Goal: Information Seeking & Learning: Compare options

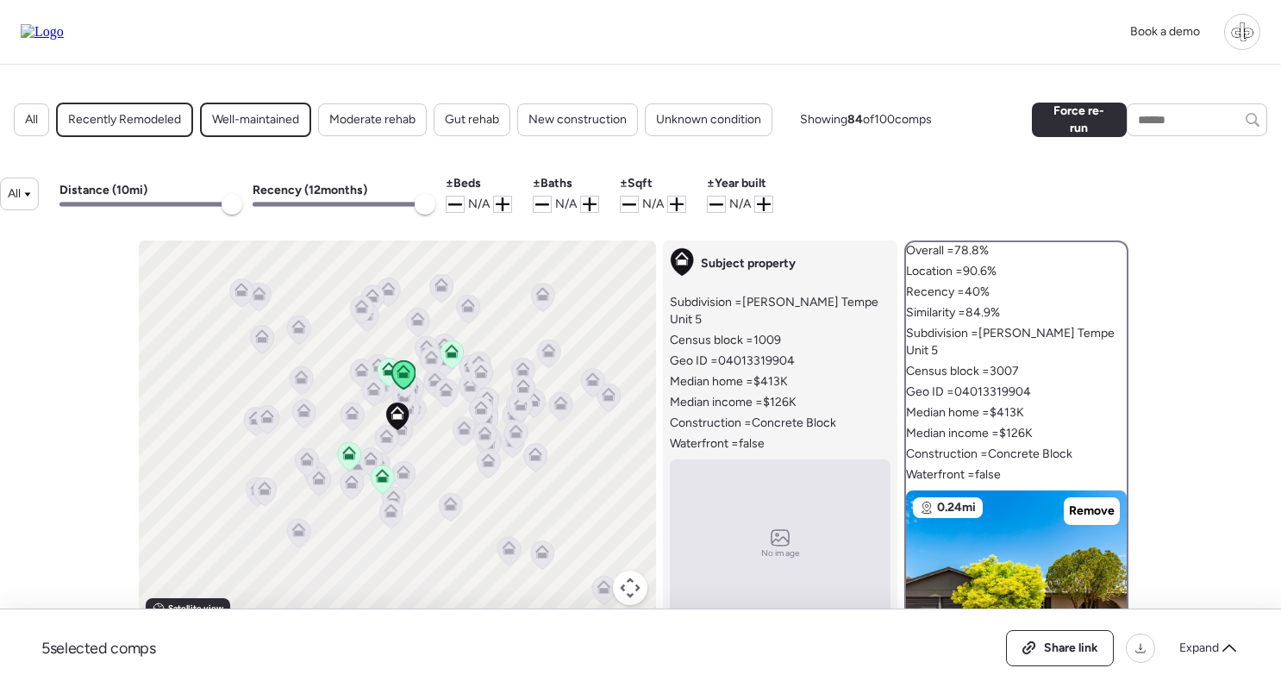
scroll to position [331, 0]
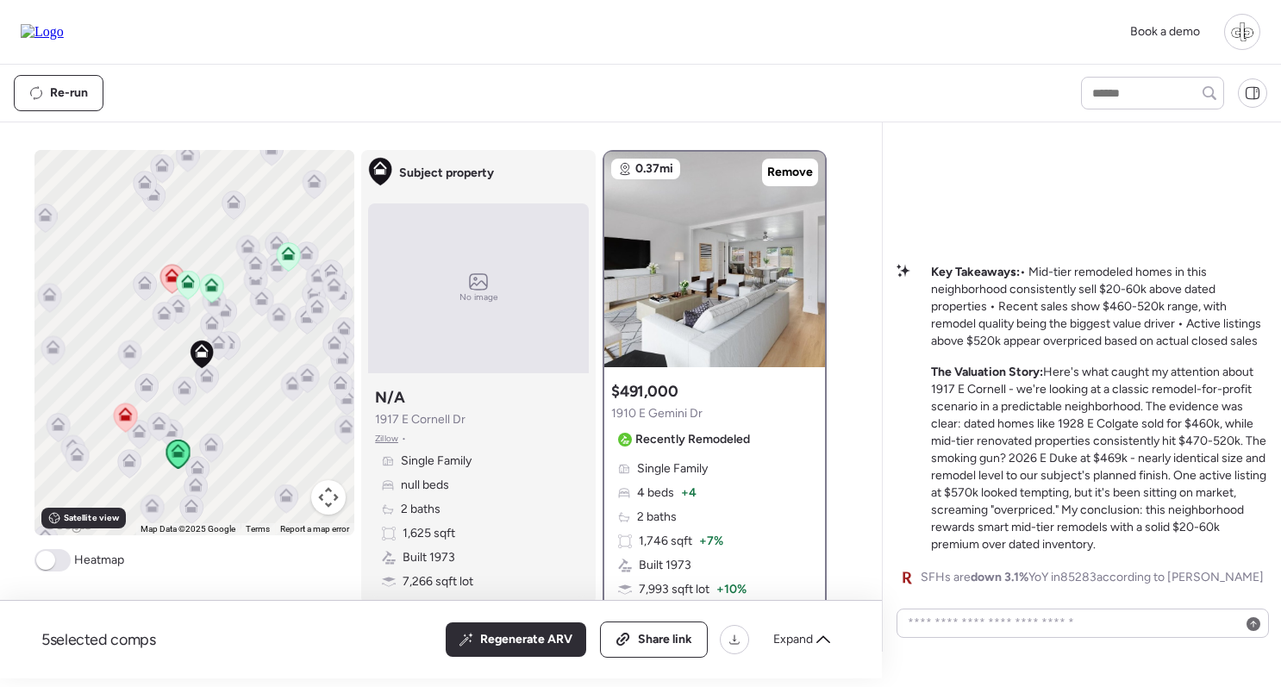
click at [64, 31] on img at bounding box center [42, 32] width 43 height 16
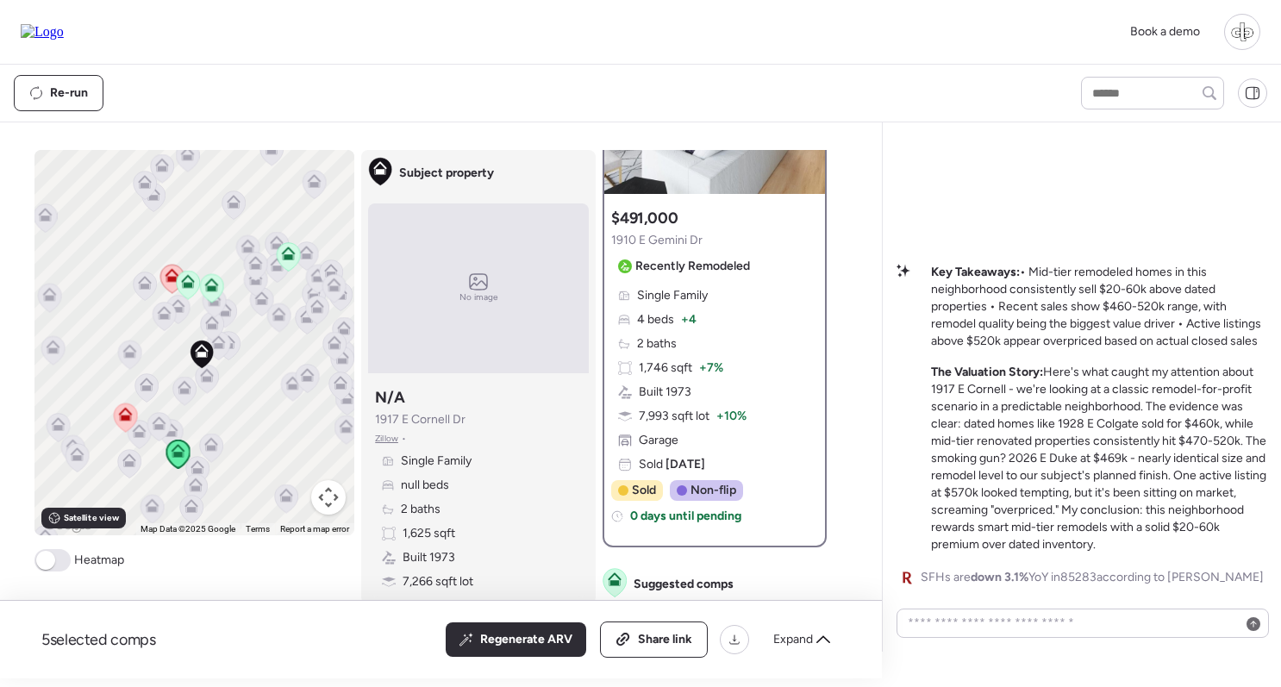
click at [386, 438] on span "Zillow" at bounding box center [386, 439] width 23 height 14
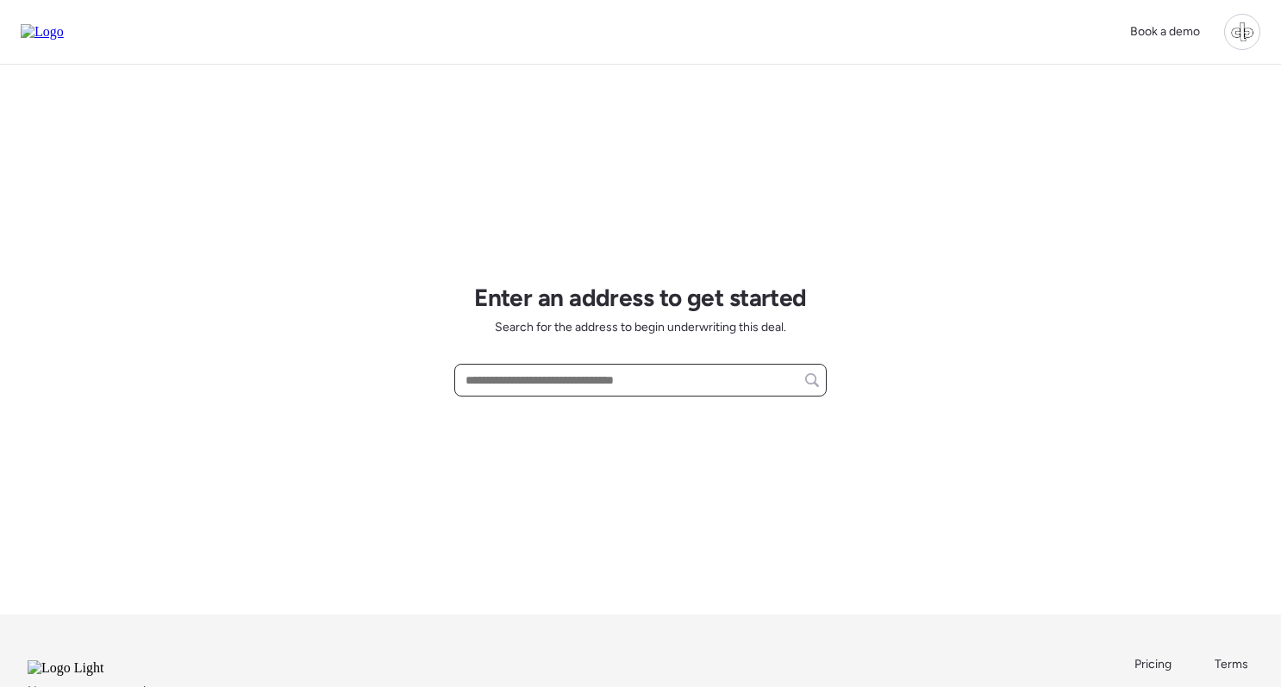
click at [599, 391] on input "text" at bounding box center [640, 380] width 357 height 24
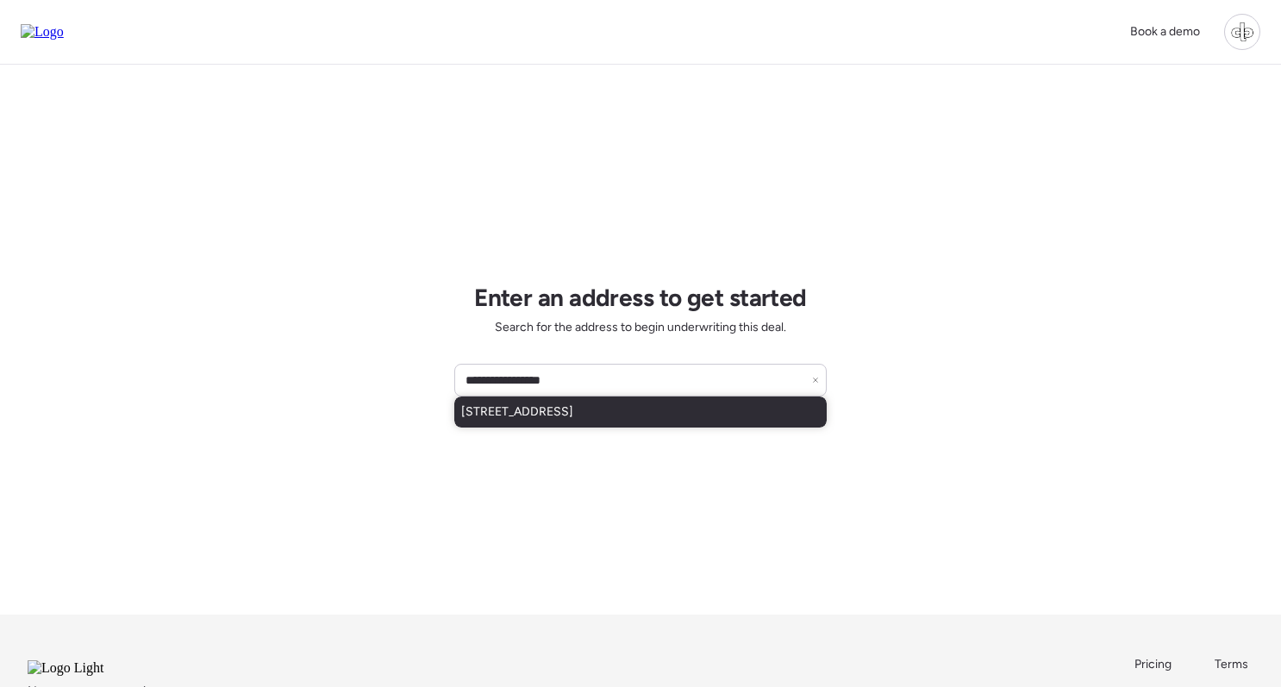
click at [660, 412] on div "1917 E Cornell Dr, Tempe, AZ, 85283" at bounding box center [640, 412] width 372 height 31
type input "**********"
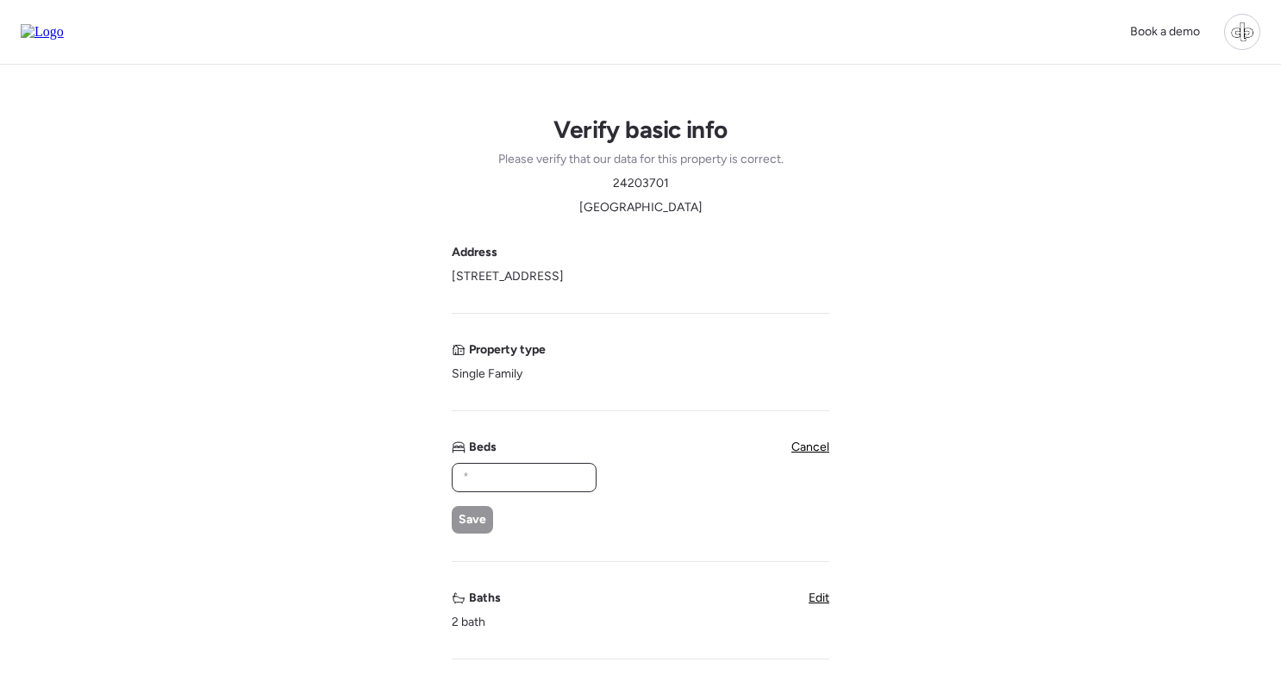
click at [560, 481] on input "text" at bounding box center [524, 478] width 129 height 24
type input "*"
click at [479, 529] on div "Save" at bounding box center [472, 520] width 41 height 28
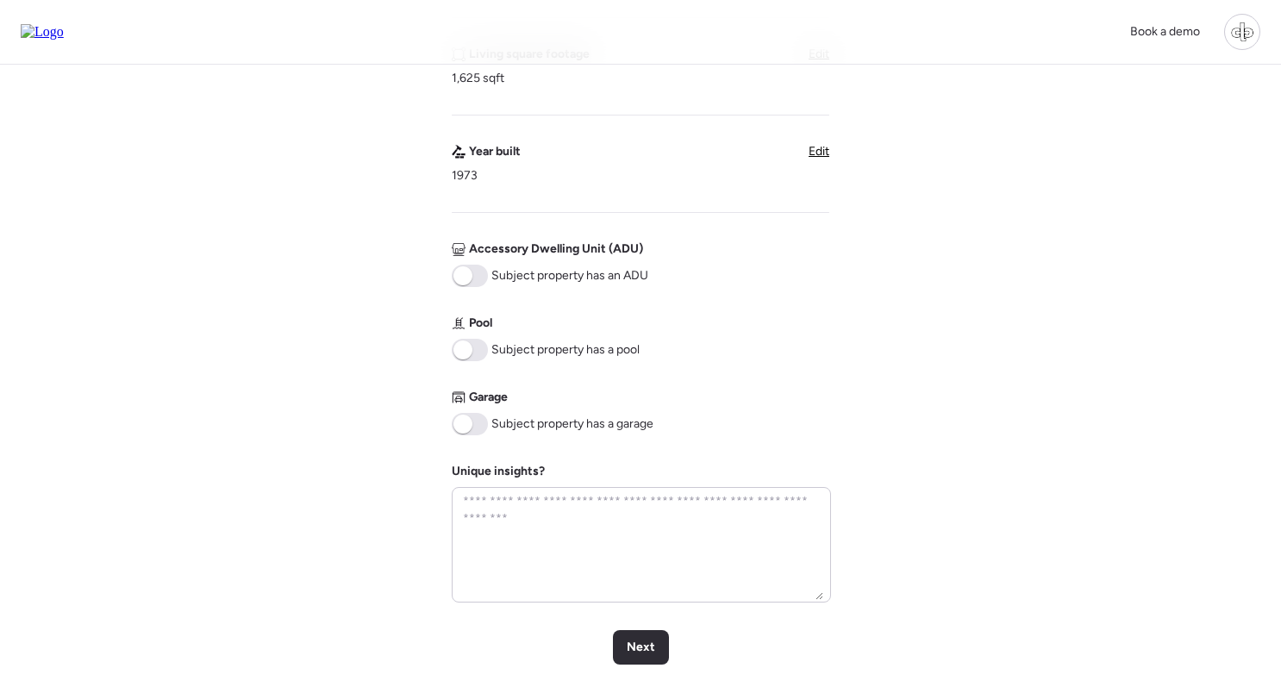
scroll to position [603, 0]
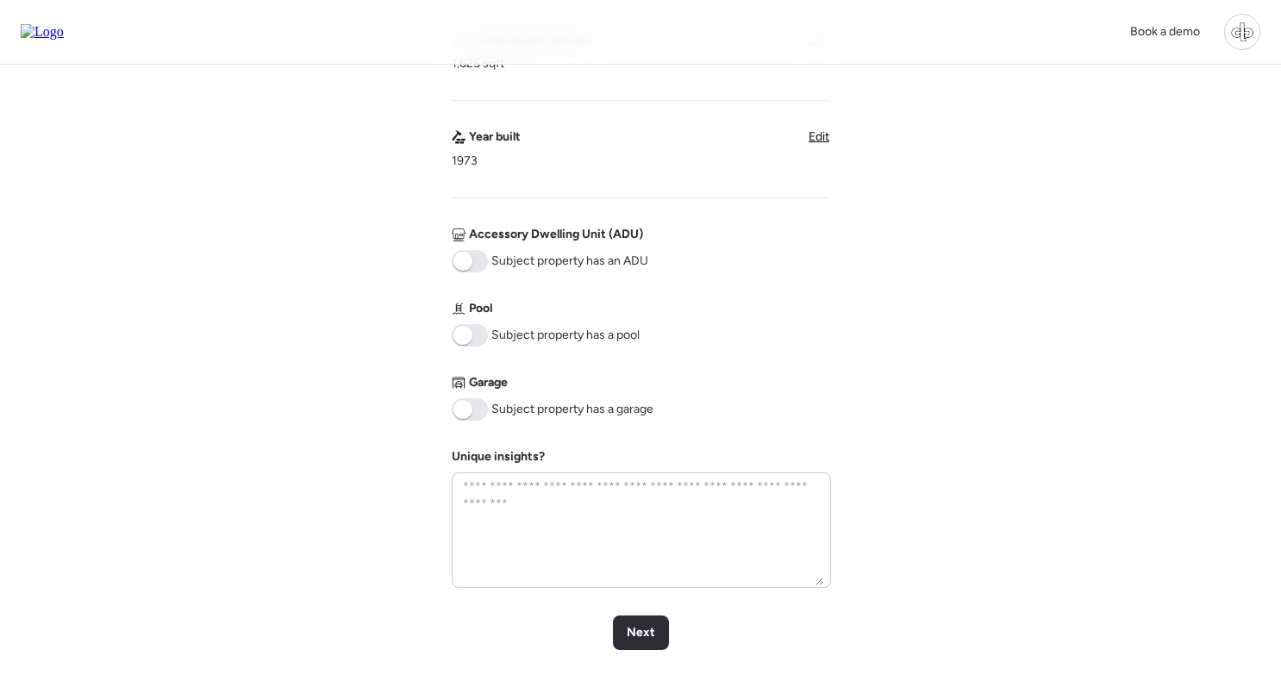
click at [475, 421] on span at bounding box center [470, 409] width 36 height 22
click at [650, 634] on span "Next" at bounding box center [641, 632] width 28 height 17
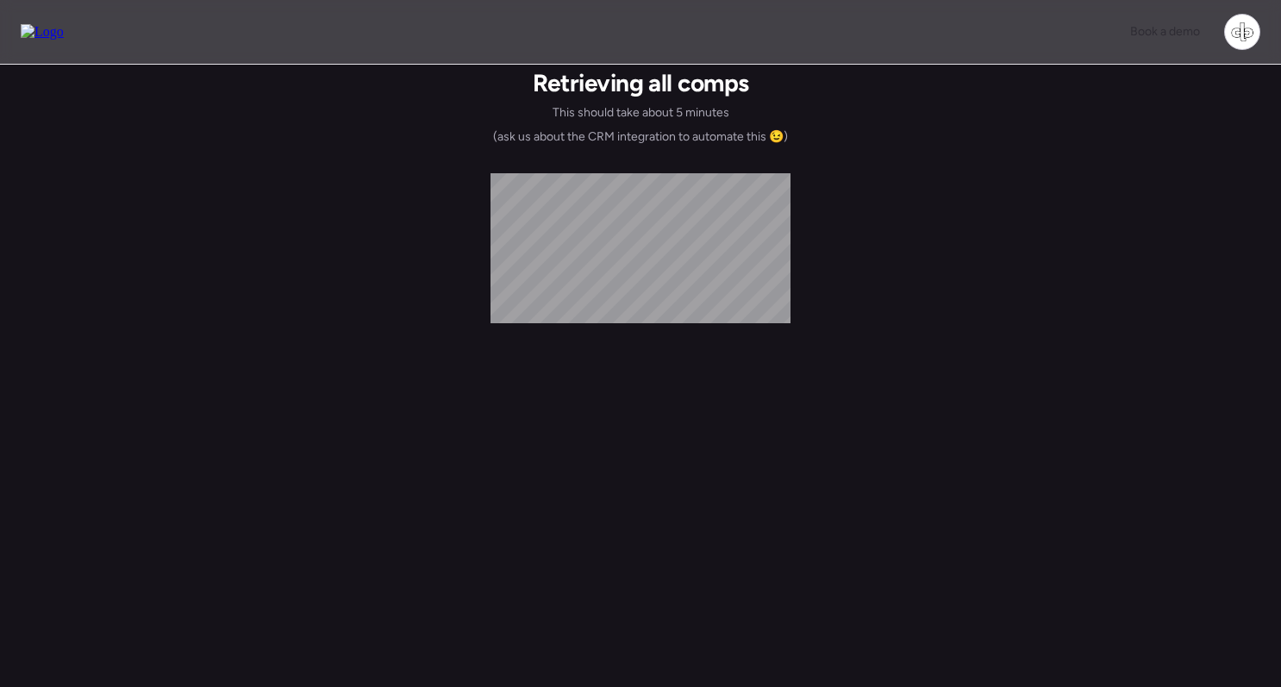
scroll to position [0, 0]
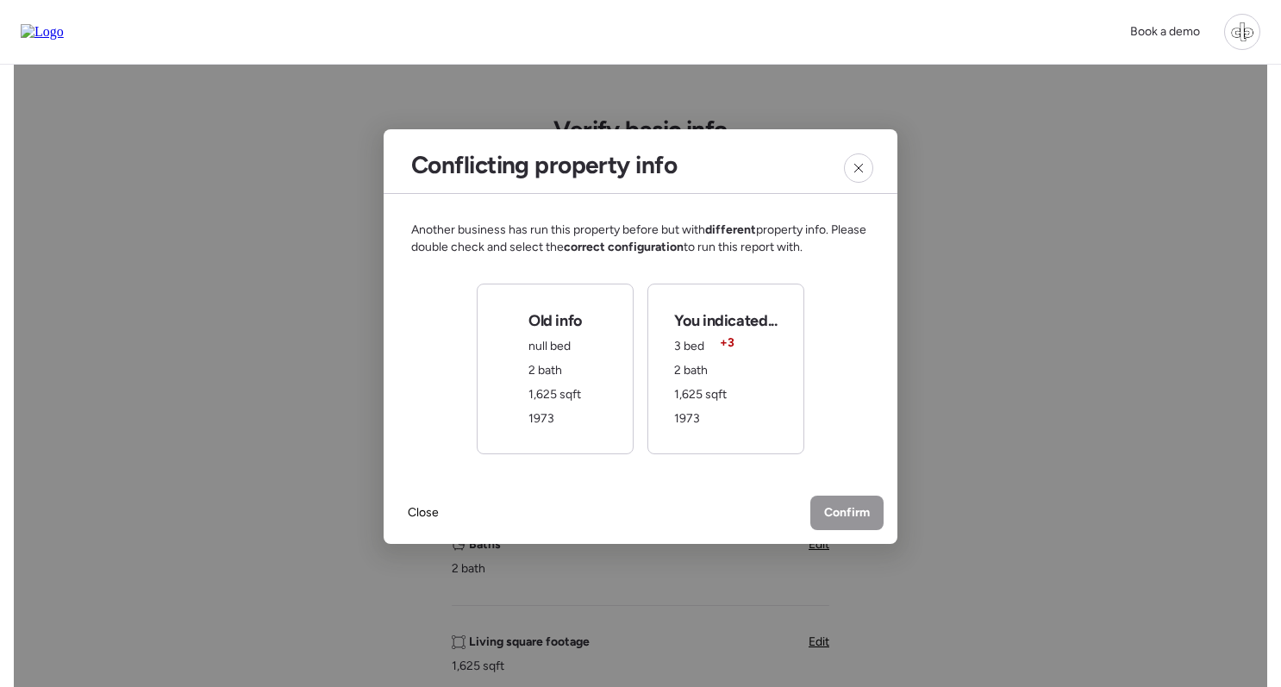
click at [705, 374] on span "2 bath" at bounding box center [691, 370] width 34 height 15
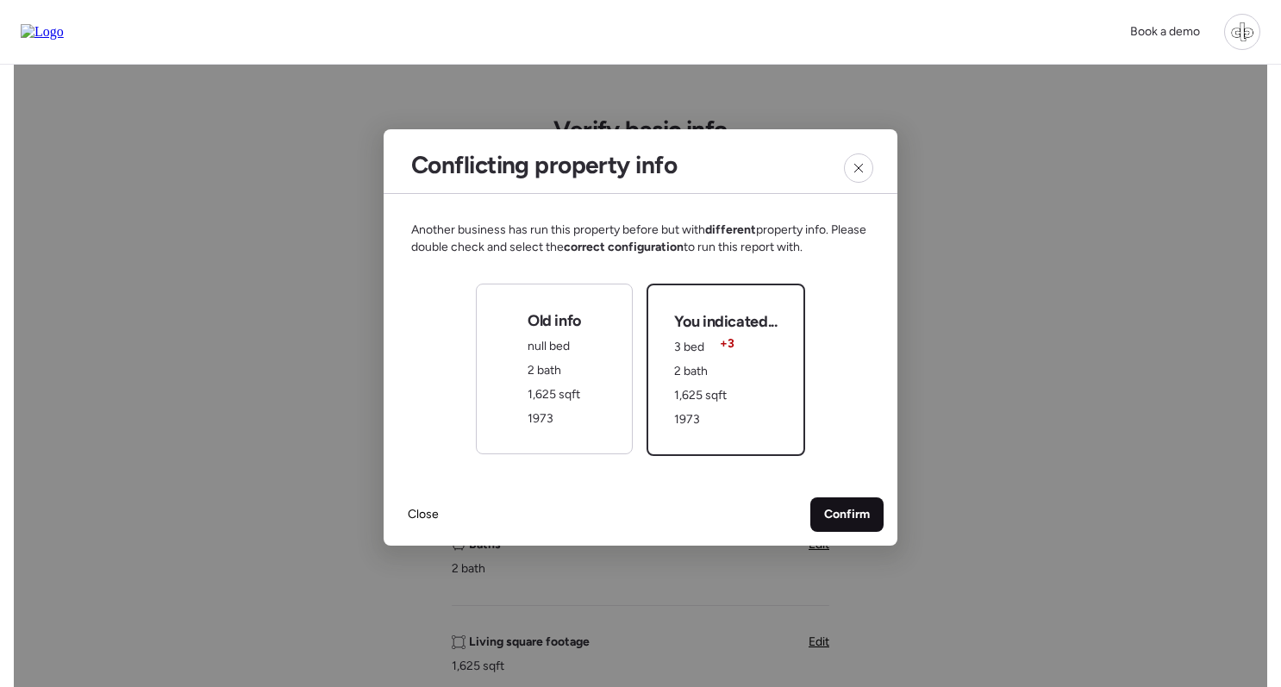
click at [854, 524] on div "Confirm" at bounding box center [847, 515] width 73 height 34
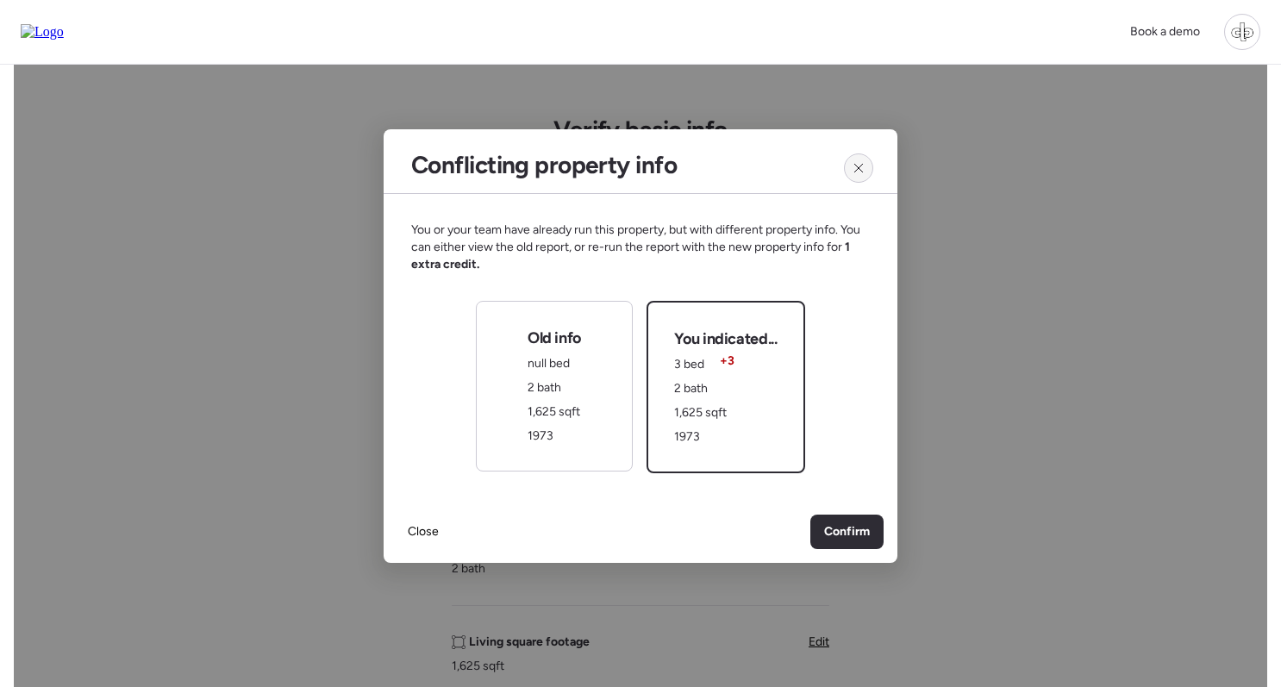
click at [868, 160] on div at bounding box center [858, 167] width 29 height 29
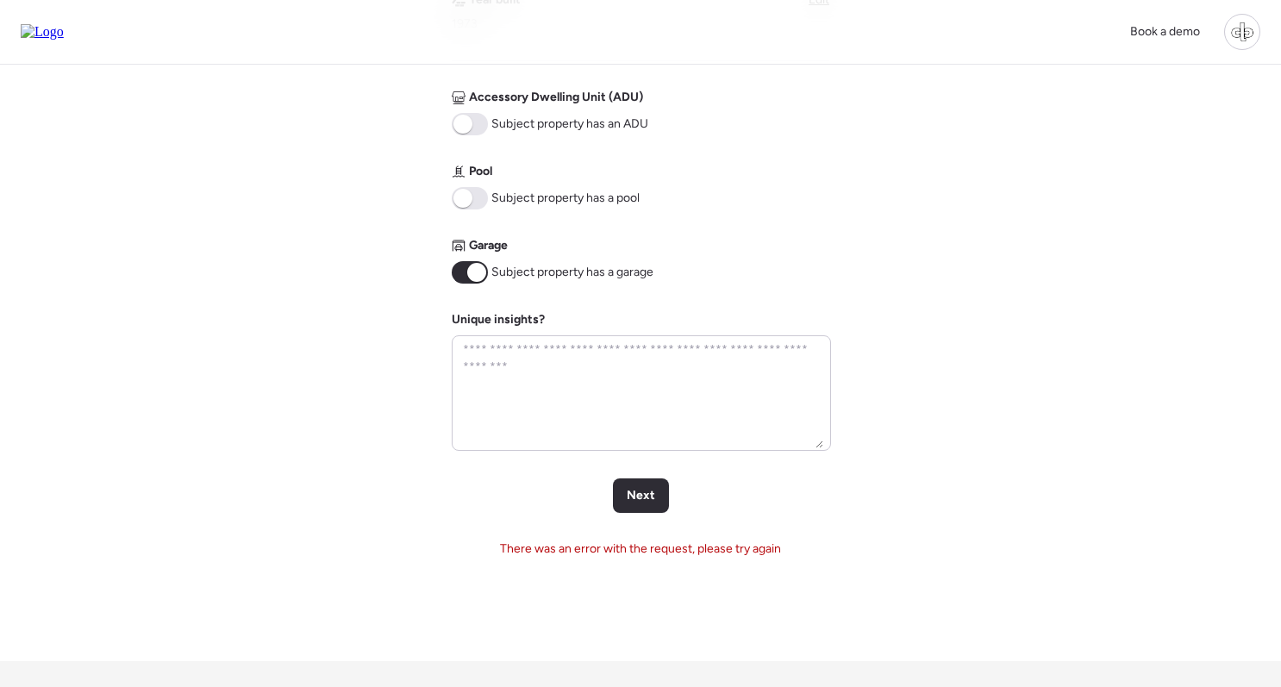
scroll to position [850, 0]
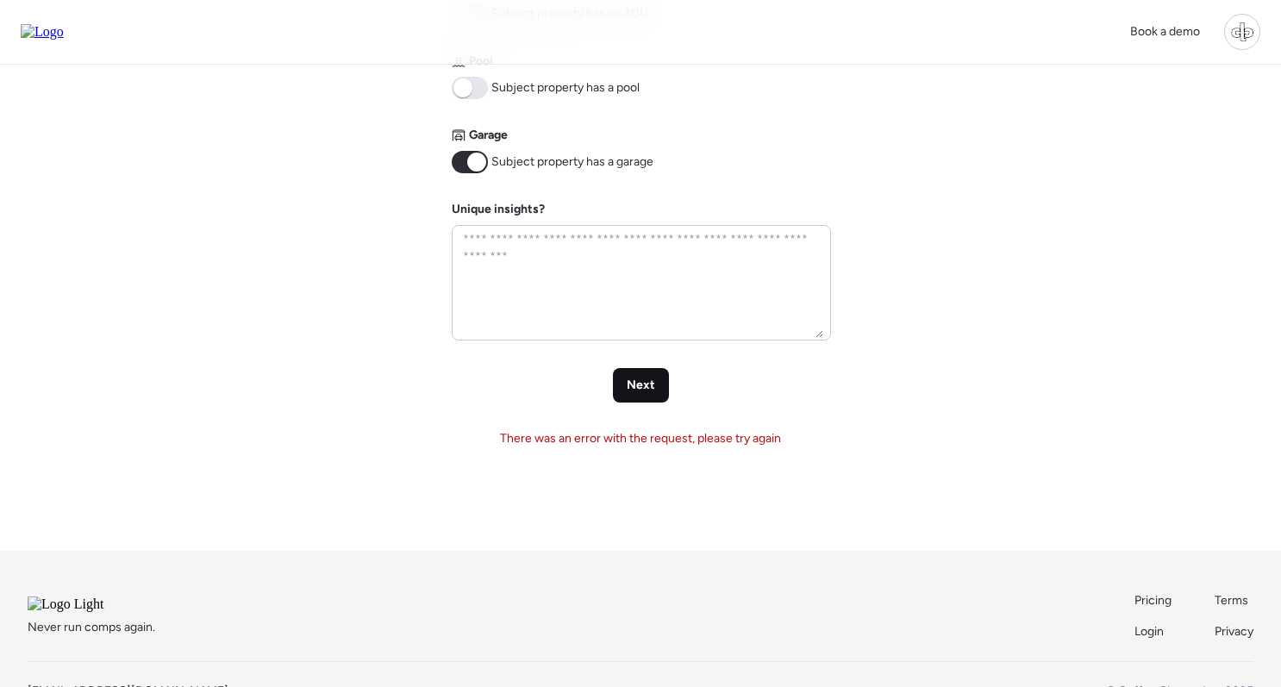
click at [629, 381] on span "Next" at bounding box center [641, 385] width 28 height 17
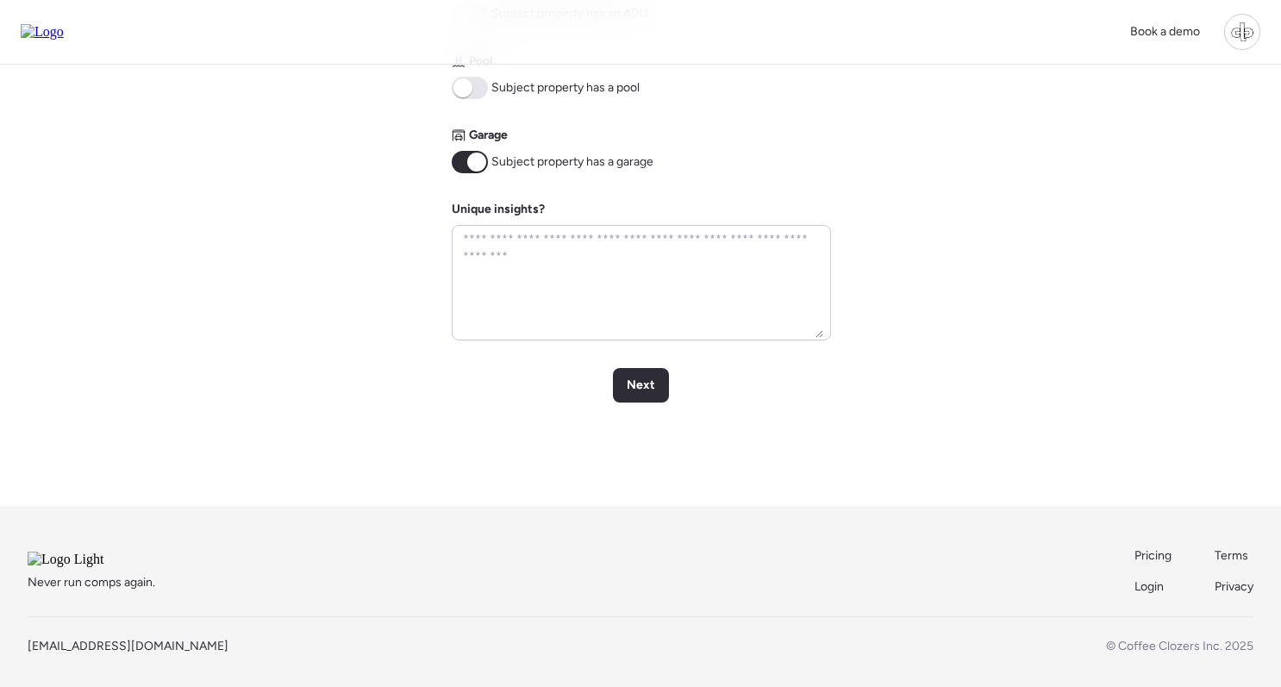
scroll to position [0, 0]
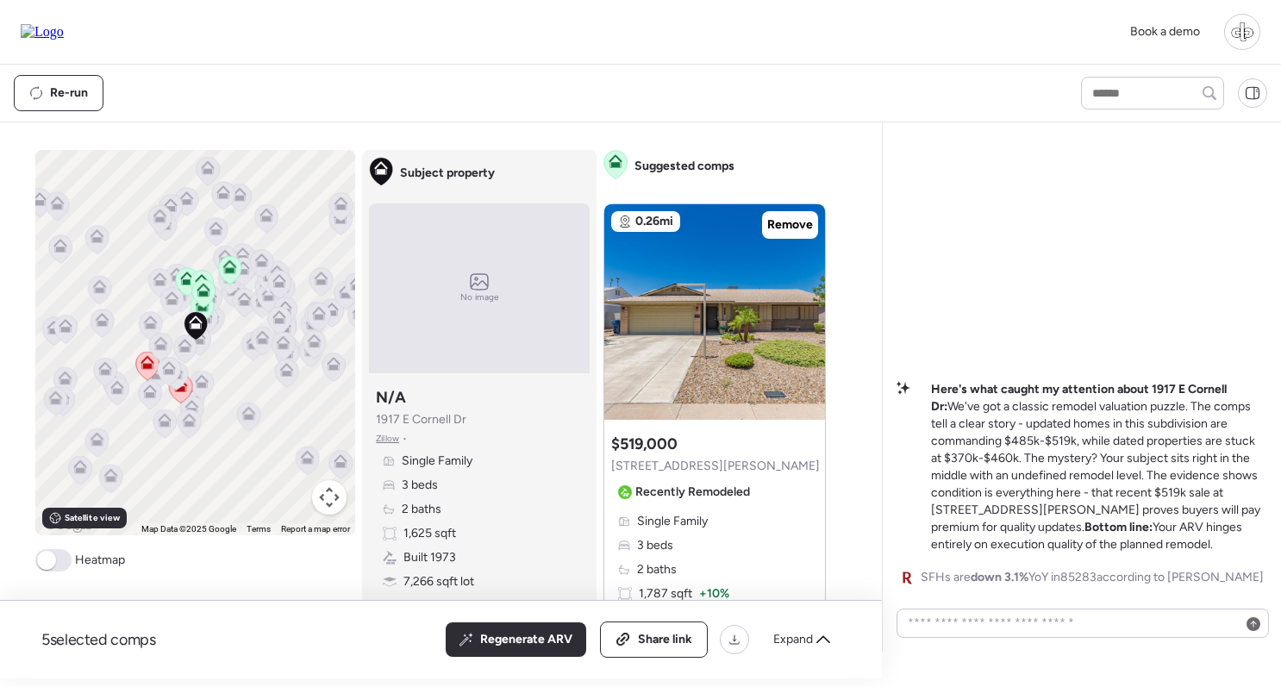
click at [179, 391] on div at bounding box center [176, 377] width 24 height 32
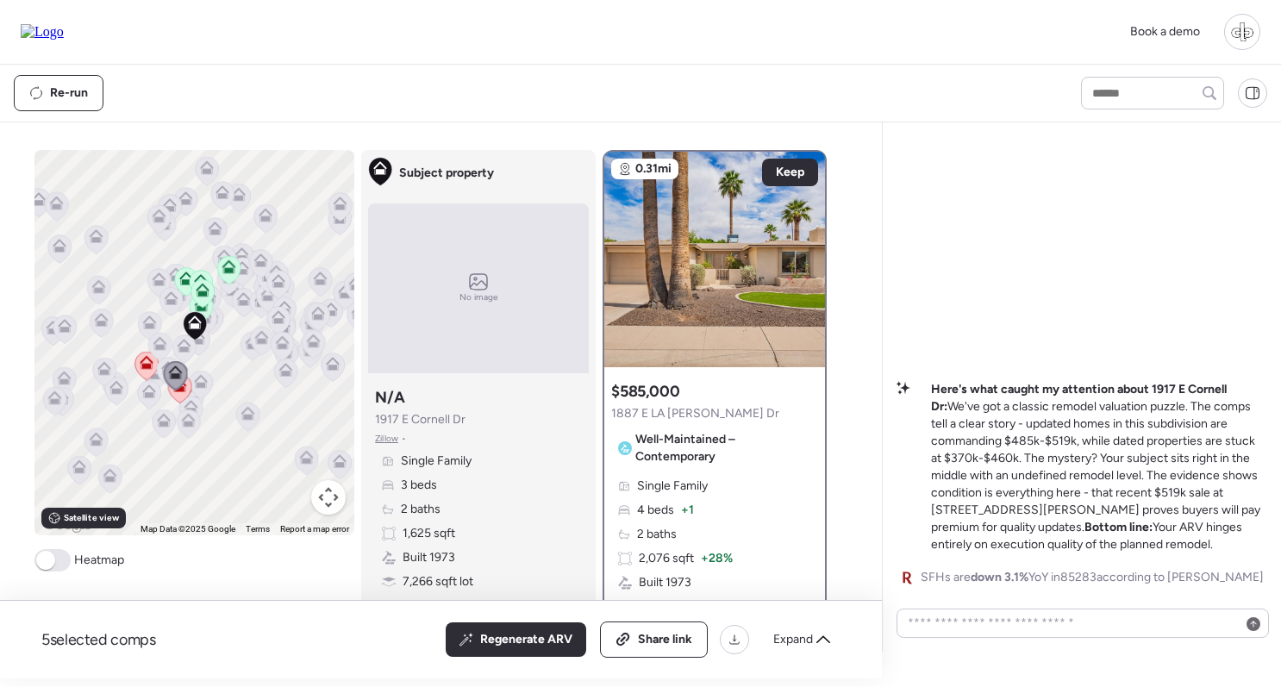
click at [183, 397] on icon at bounding box center [179, 388] width 23 height 28
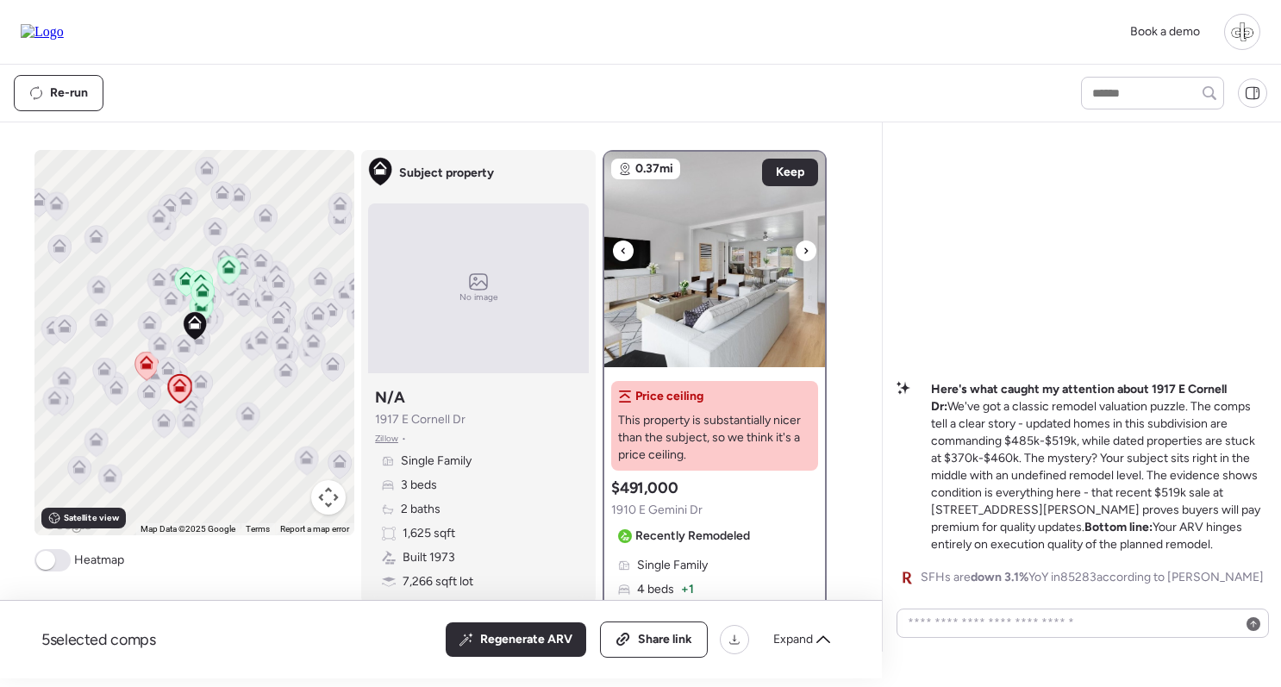
click at [711, 296] on img at bounding box center [714, 260] width 221 height 216
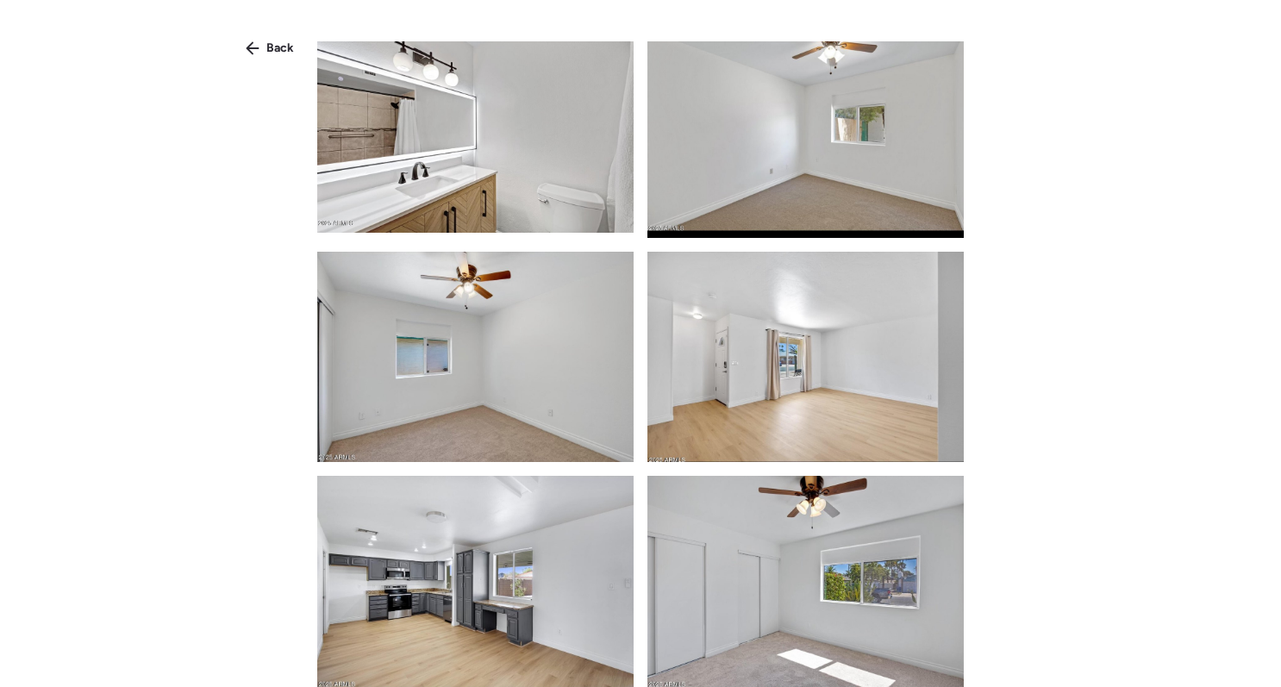
scroll to position [1173, 0]
click at [272, 45] on span "Back" at bounding box center [280, 48] width 28 height 17
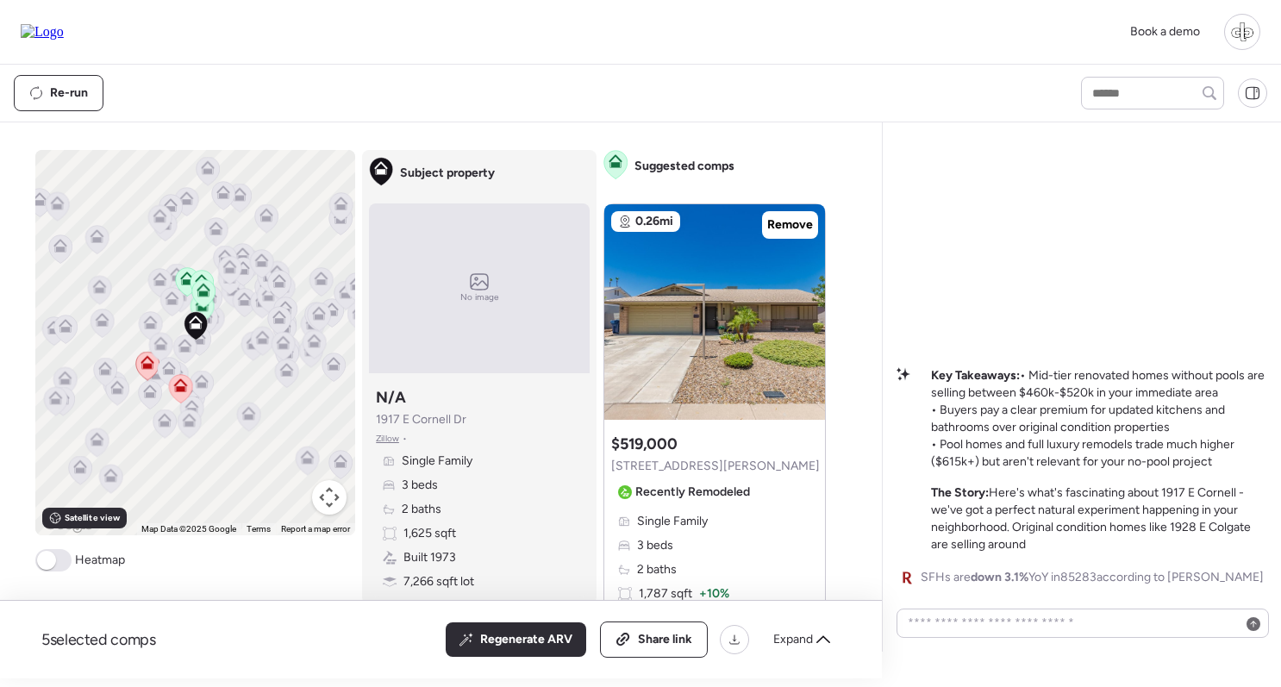
click at [166, 387] on div at bounding box center [169, 373] width 24 height 32
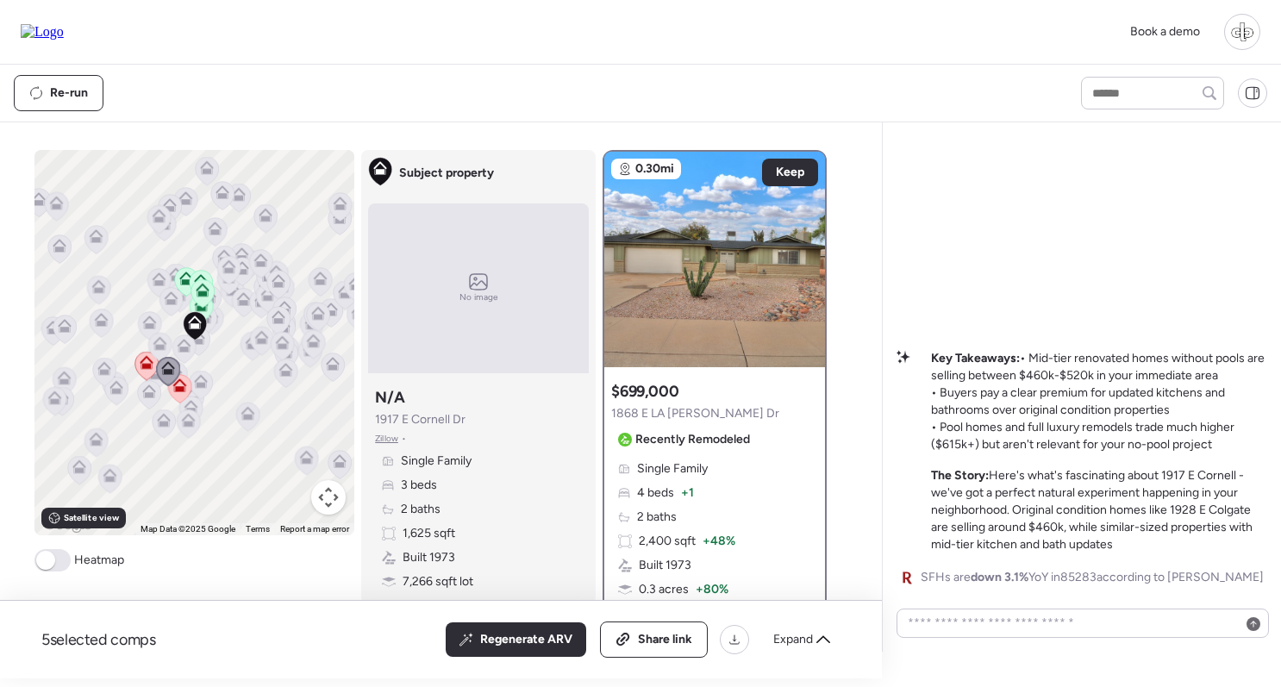
click at [172, 393] on icon at bounding box center [179, 388] width 23 height 28
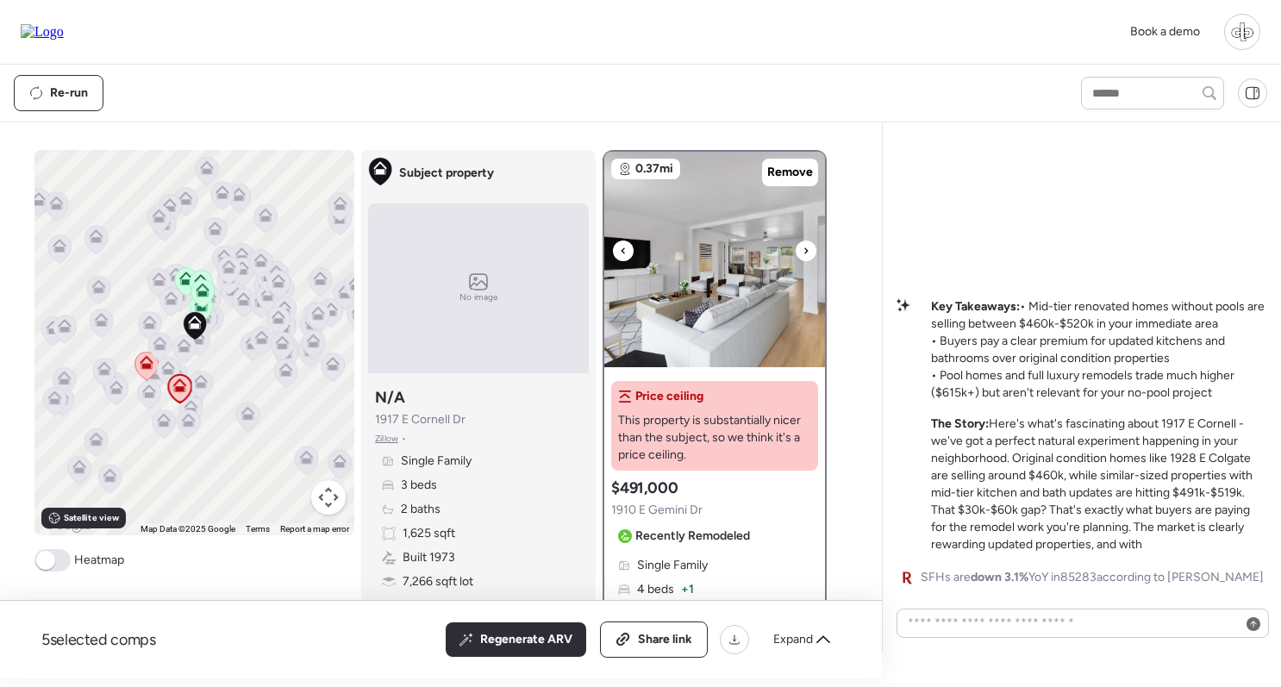
click at [707, 194] on img at bounding box center [714, 260] width 221 height 216
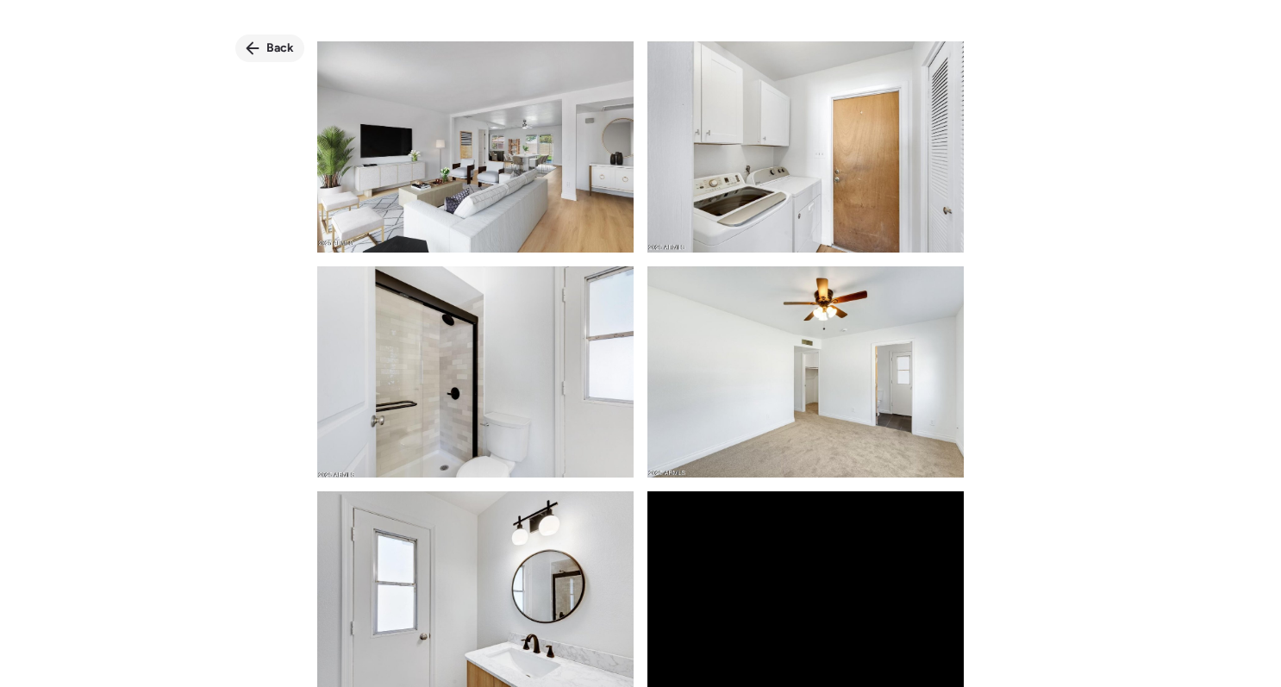
click at [272, 41] on span "Back" at bounding box center [280, 48] width 28 height 17
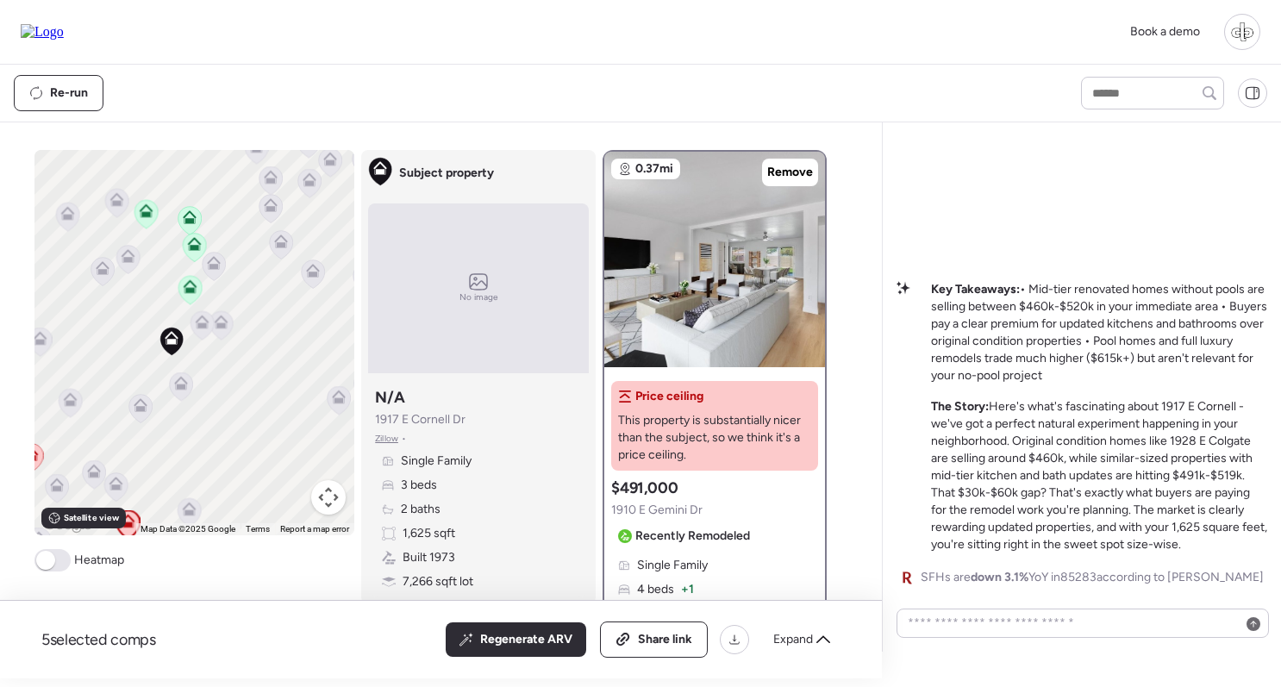
click at [197, 330] on icon at bounding box center [202, 325] width 23 height 28
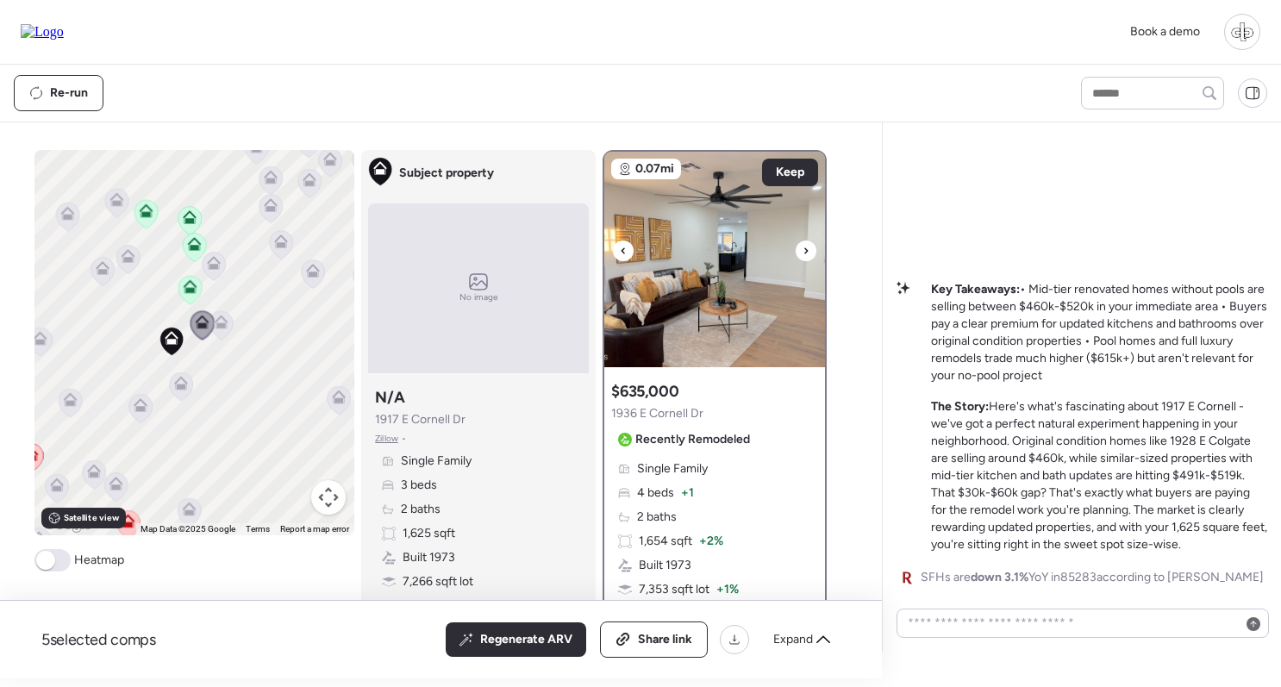
click at [703, 320] on img at bounding box center [714, 260] width 221 height 216
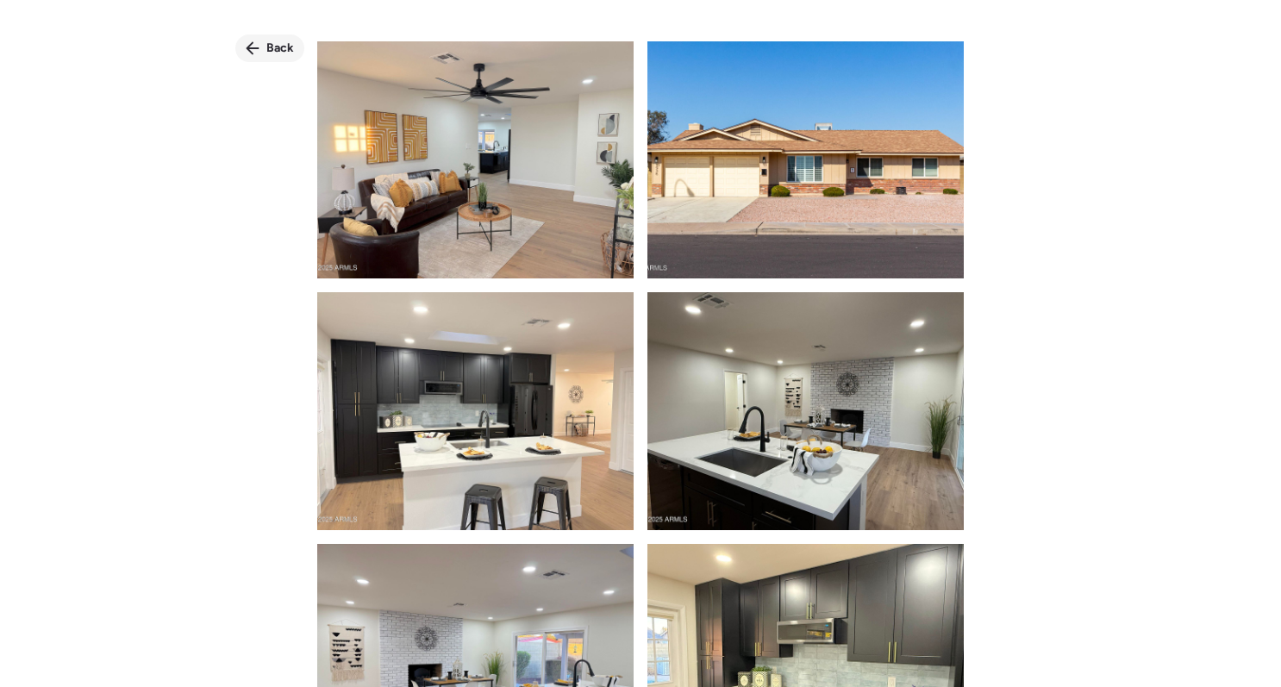
click at [267, 36] on div "Back" at bounding box center [269, 48] width 69 height 28
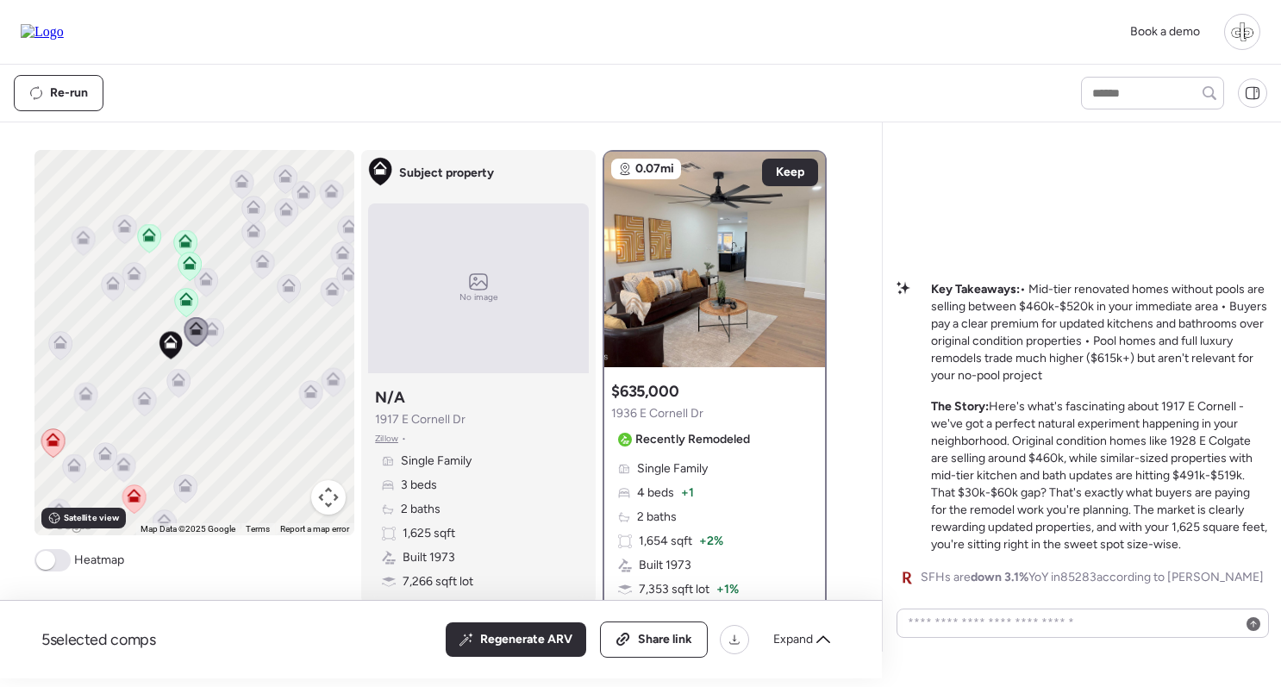
click at [133, 493] on icon at bounding box center [134, 496] width 14 height 14
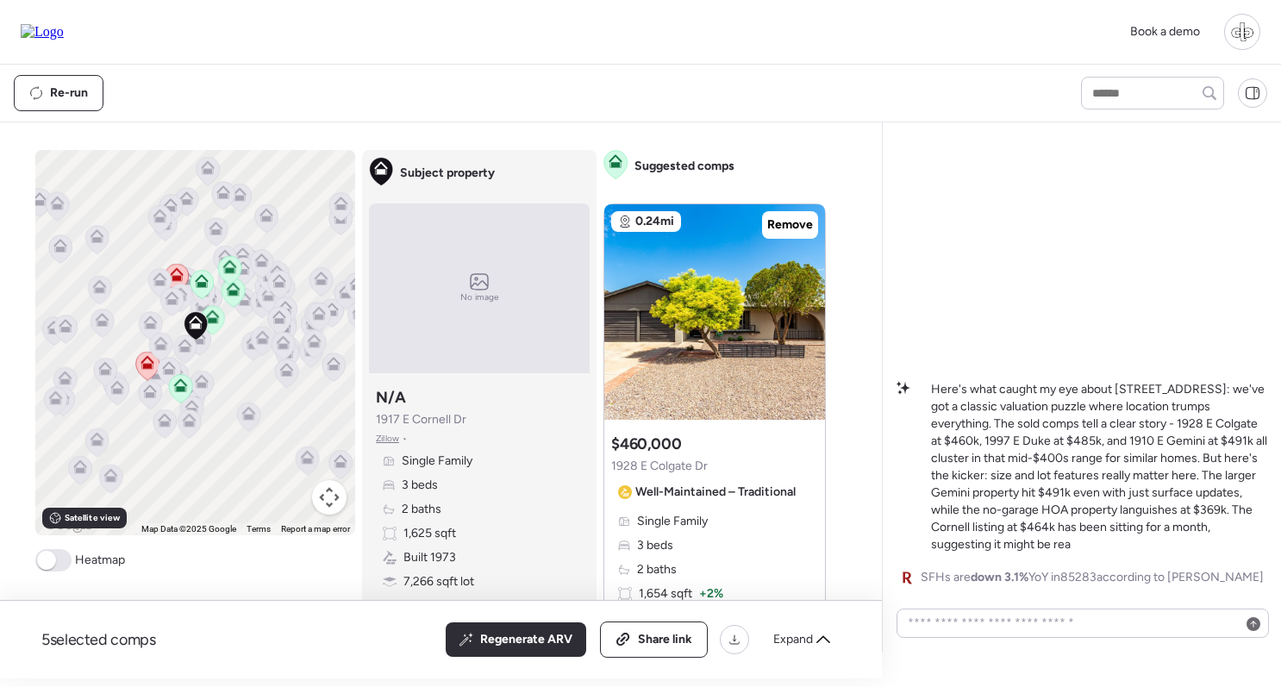
click at [148, 372] on icon at bounding box center [146, 366] width 23 height 28
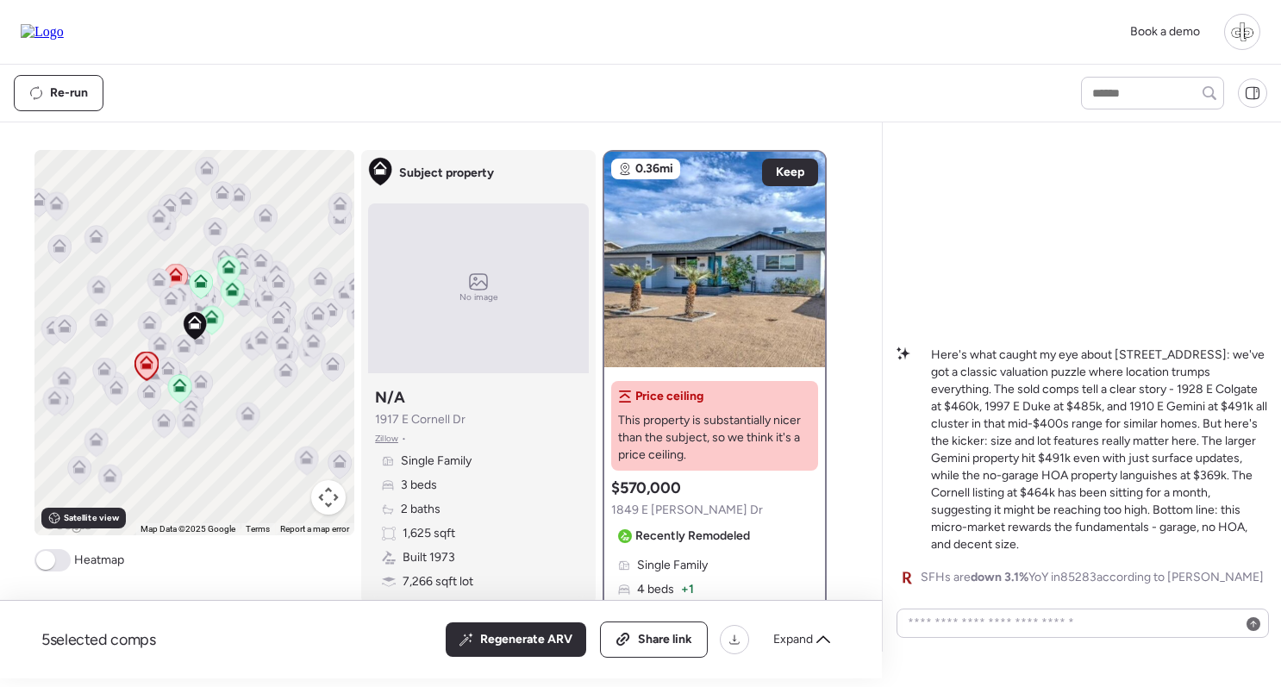
click at [179, 278] on icon at bounding box center [175, 277] width 11 height 5
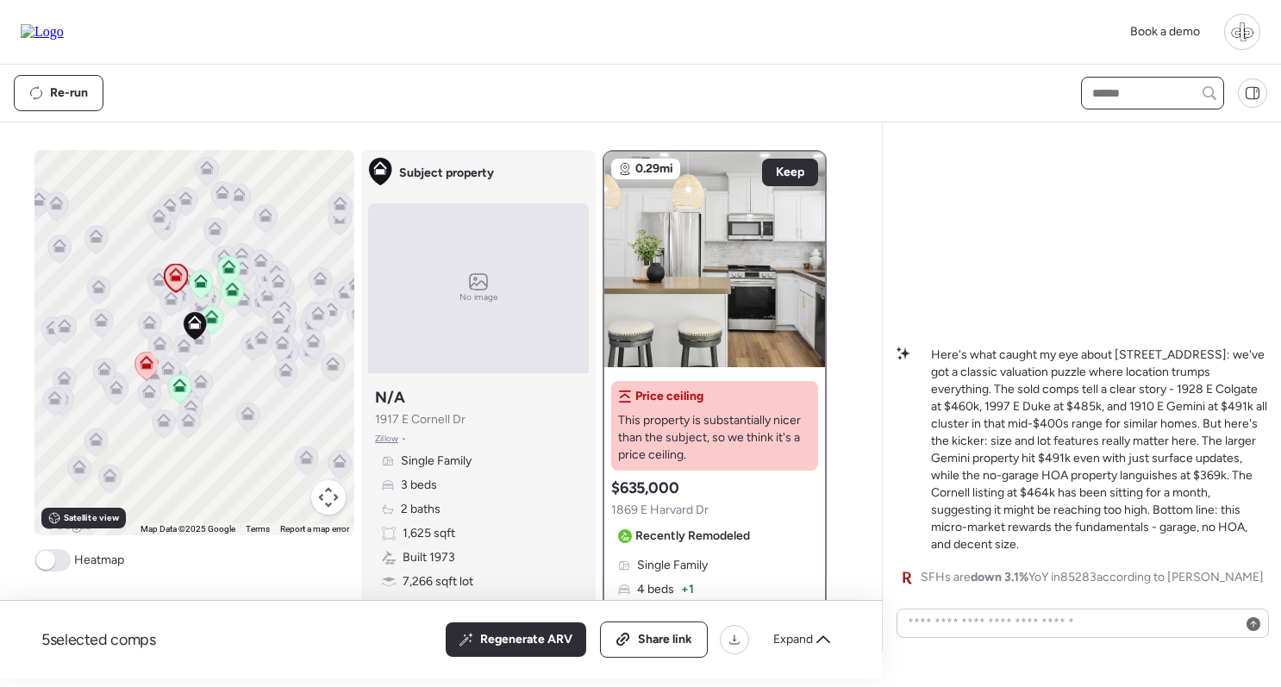
click at [1108, 84] on input "text" at bounding box center [1153, 93] width 128 height 24
type input "******"
click at [1096, 123] on span "[STREET_ADDRESS]" at bounding box center [1144, 124] width 112 height 17
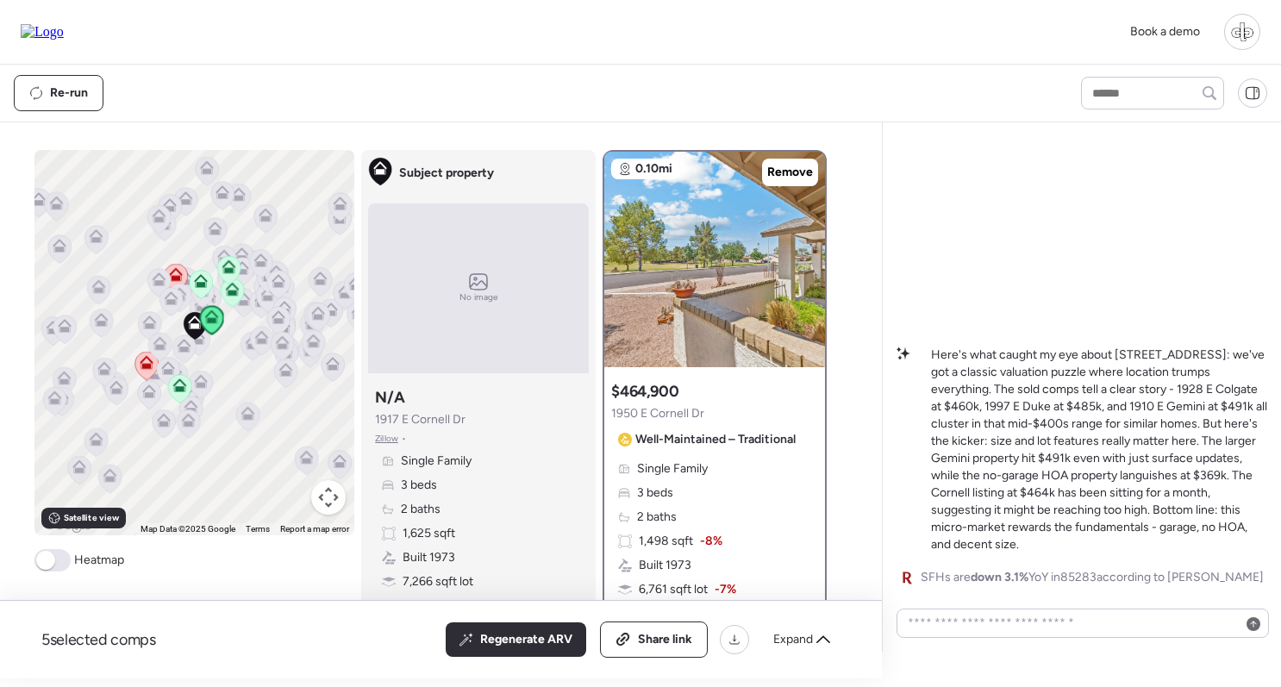
click at [231, 291] on icon at bounding box center [231, 292] width 11 height 5
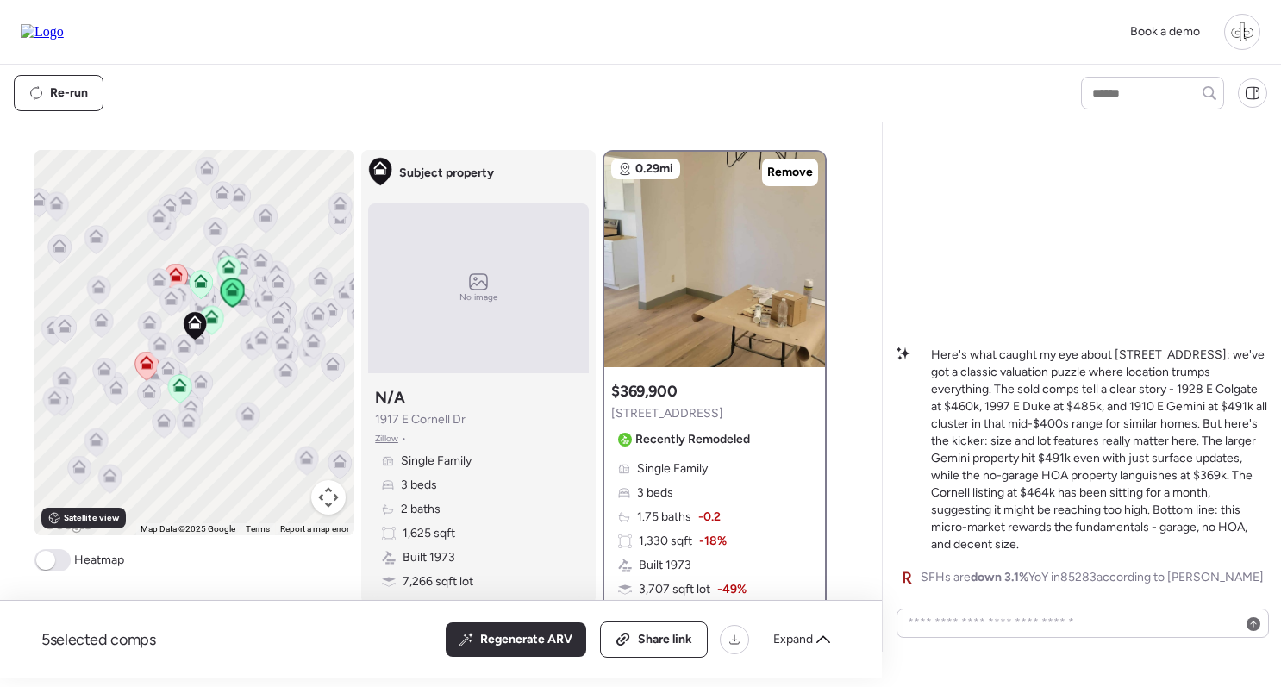
scroll to position [122, 0]
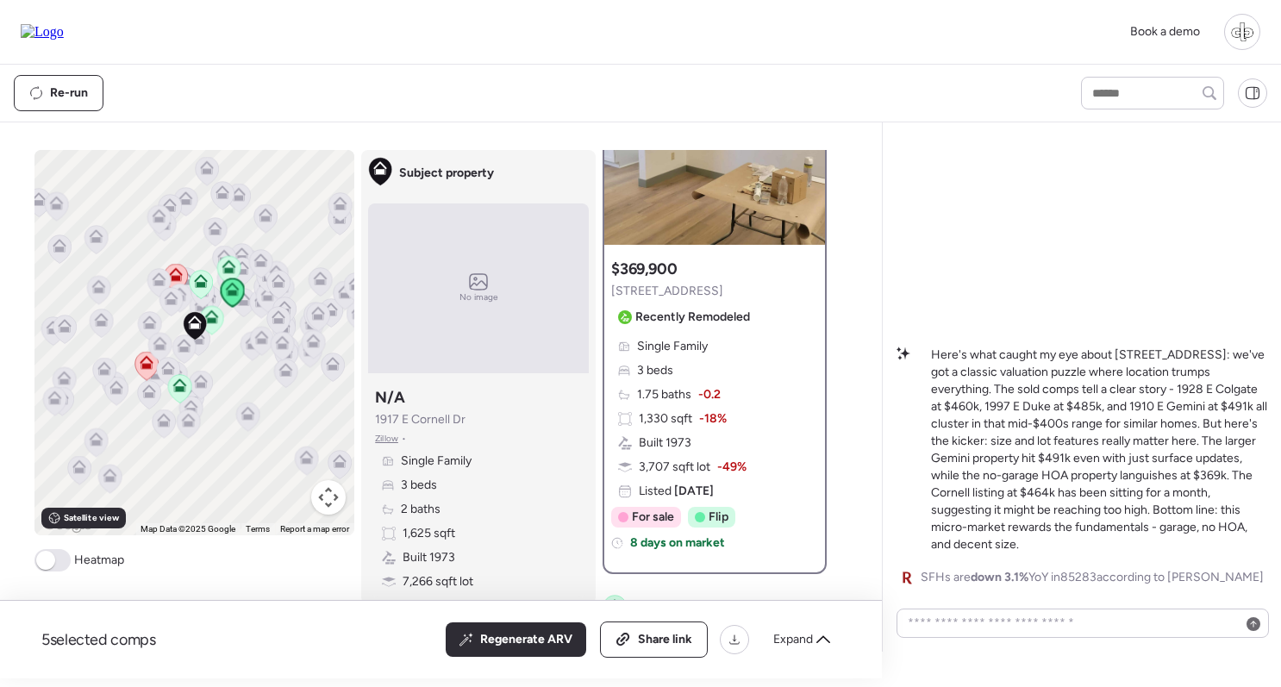
click at [196, 278] on icon at bounding box center [201, 281] width 14 height 14
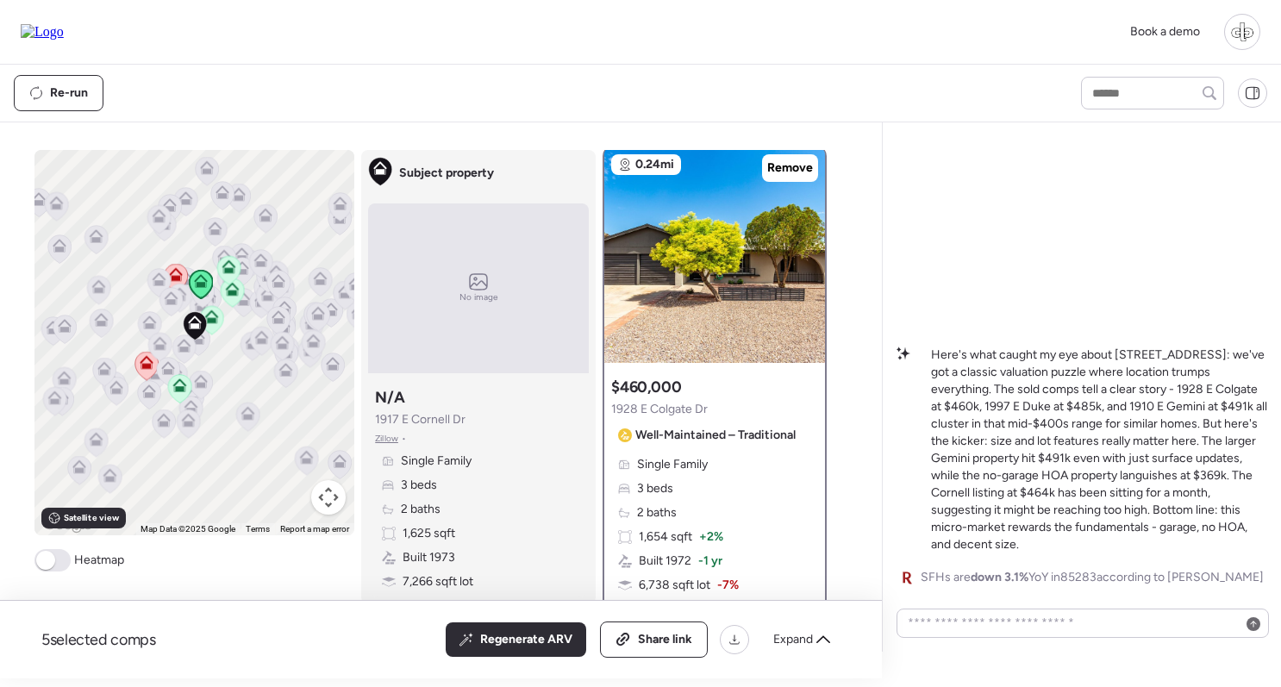
scroll to position [0, 0]
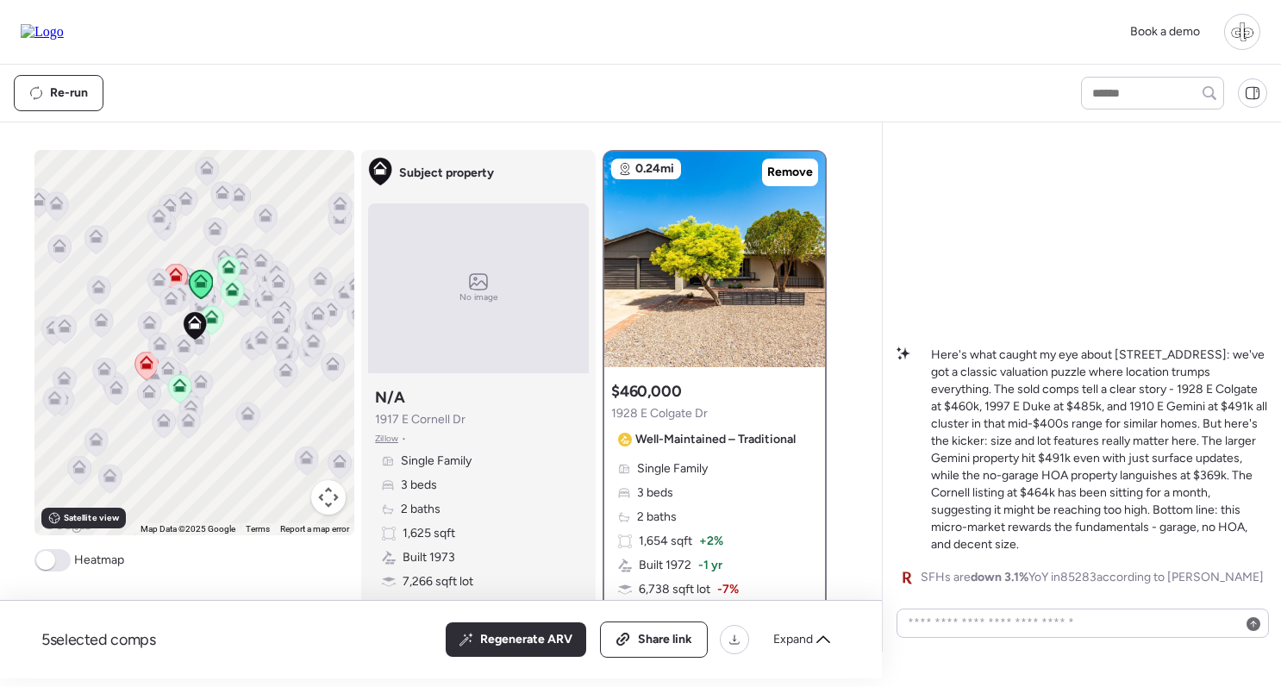
click at [234, 266] on icon at bounding box center [229, 267] width 14 height 14
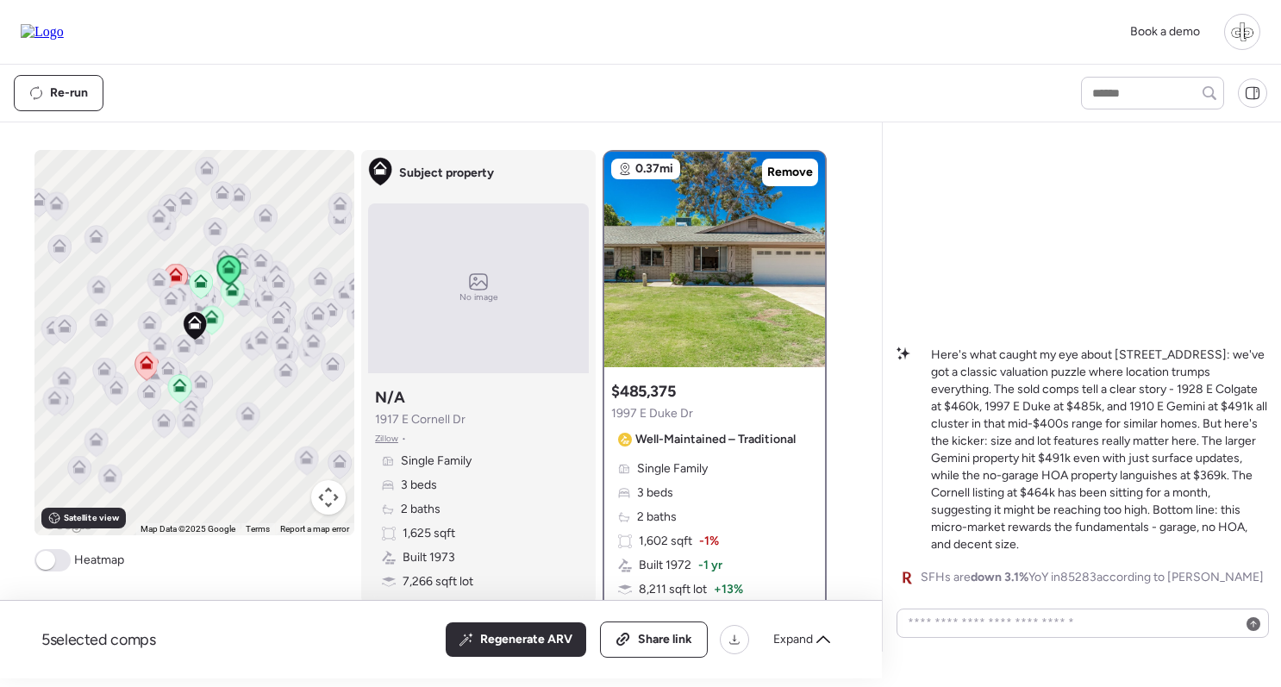
click at [172, 276] on icon at bounding box center [176, 274] width 14 height 14
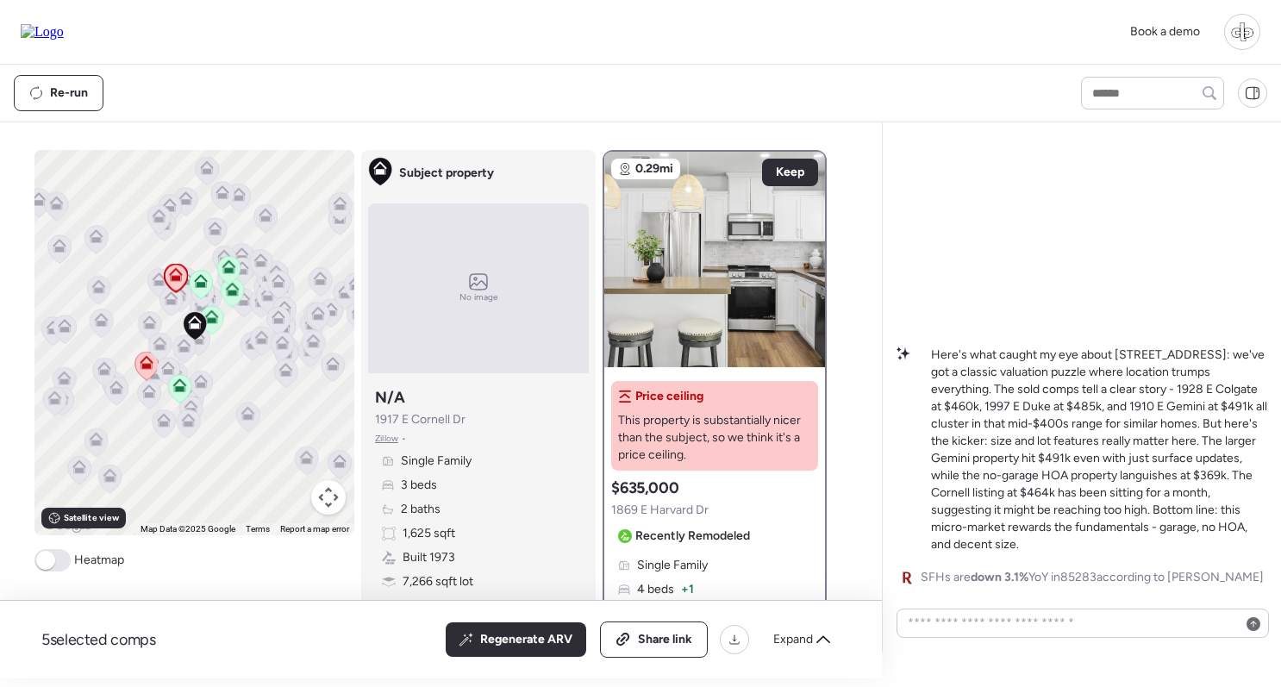
click at [148, 368] on icon at bounding box center [146, 365] width 11 height 5
